Goal: Task Accomplishment & Management: Complete application form

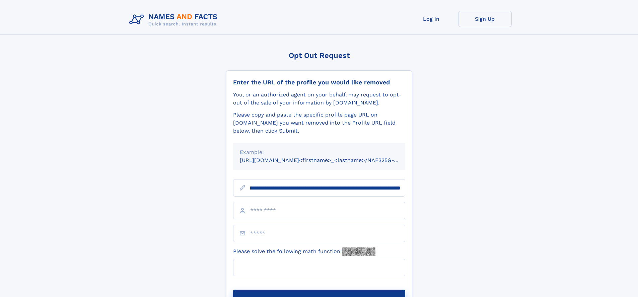
scroll to position [0, 86]
type input "**********"
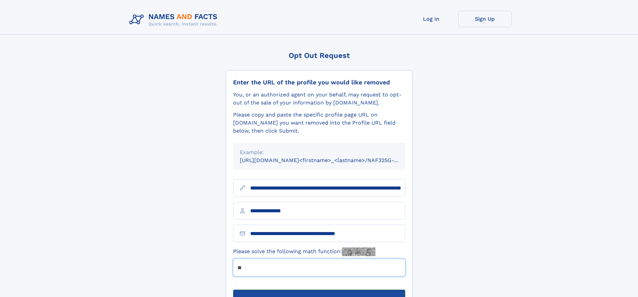
type input "**"
click at [319, 289] on button "Submit Opt Out Request" at bounding box center [319, 299] width 172 height 21
